Goal: Task Accomplishment & Management: Manage account settings

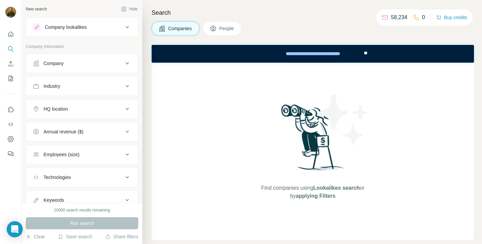
click at [416, 18] on icon at bounding box center [416, 17] width 7 height 7
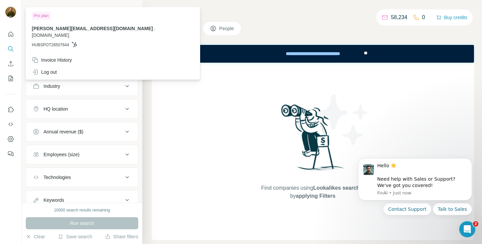
click at [15, 15] on img at bounding box center [10, 12] width 11 height 11
click at [415, 17] on icon at bounding box center [416, 17] width 7 height 7
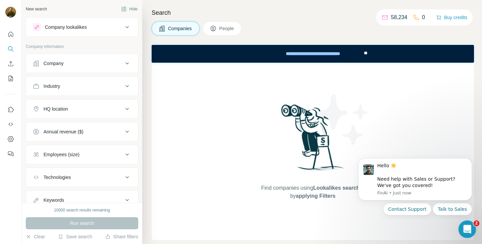
click at [475, 236] on body "New search Hide Company lookalikes Company information Company Industry HQ loca…" at bounding box center [241, 122] width 482 height 244
click at [468, 229] on icon "Open Intercom Messenger" at bounding box center [466, 228] width 11 height 11
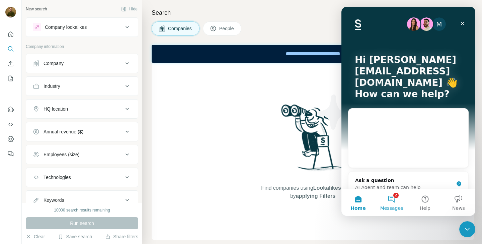
click at [391, 197] on button "2 Messages" at bounding box center [391, 202] width 33 height 27
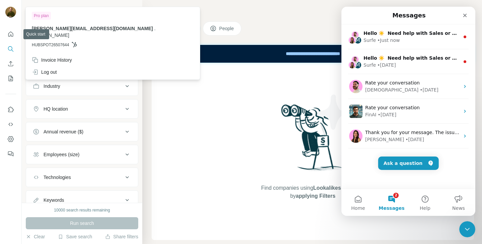
click at [8, 12] on img at bounding box center [10, 12] width 11 height 11
click at [467, 17] on icon "Close" at bounding box center [464, 15] width 5 height 5
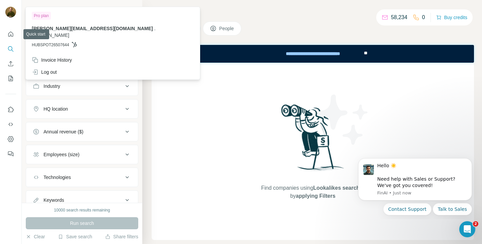
click at [8, 19] on div at bounding box center [11, 13] width 19 height 22
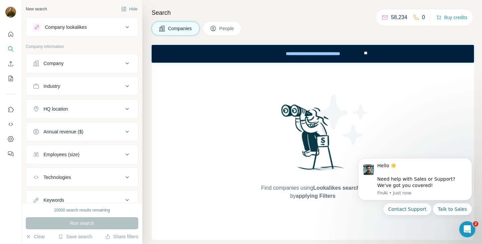
click at [9, 13] on img at bounding box center [10, 12] width 11 height 11
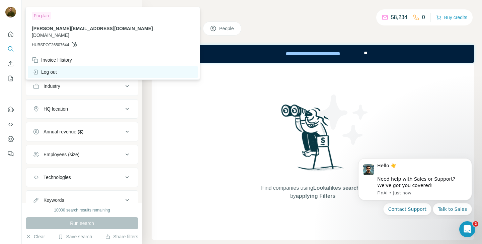
click at [59, 66] on div "Log out" at bounding box center [113, 72] width 170 height 12
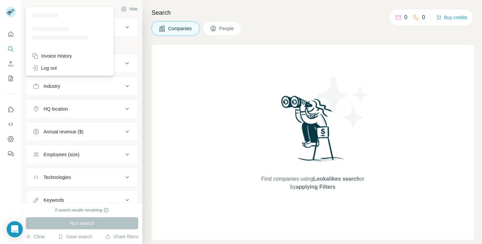
click at [13, 14] on rect at bounding box center [10, 12] width 11 height 11
click at [61, 53] on div "Invoice History" at bounding box center [52, 56] width 40 height 7
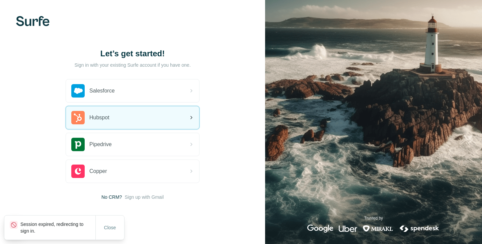
click at [115, 122] on div "Hubspot" at bounding box center [132, 117] width 133 height 23
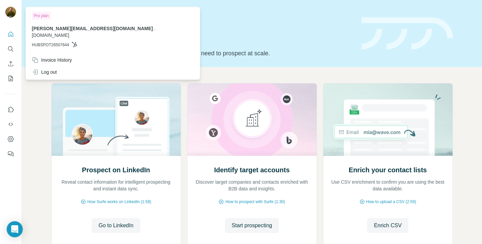
click at [14, 7] on div at bounding box center [10, 13] width 11 height 12
click at [58, 57] on div "Invoice History" at bounding box center [52, 60] width 40 height 7
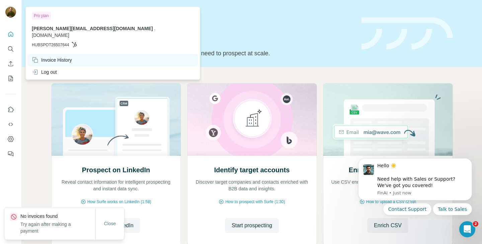
click at [58, 57] on div "Invoice History" at bounding box center [52, 60] width 40 height 7
click at [37, 95] on div "Prospect on LinkedIn Reveal contact information for intelligent prospecting and…" at bounding box center [252, 177] width 460 height 221
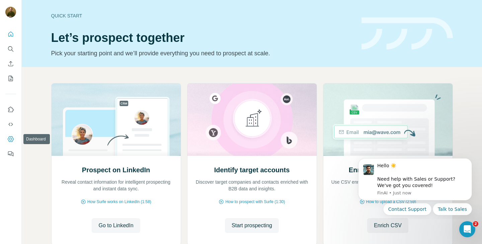
click at [11, 136] on icon "Dashboard" at bounding box center [10, 139] width 7 height 7
